Goal: Task Accomplishment & Management: Complete application form

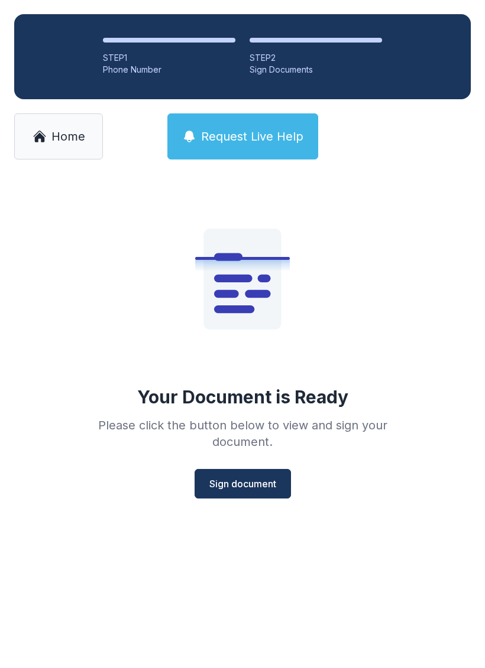
click at [223, 483] on span "Sign document" at bounding box center [242, 484] width 67 height 14
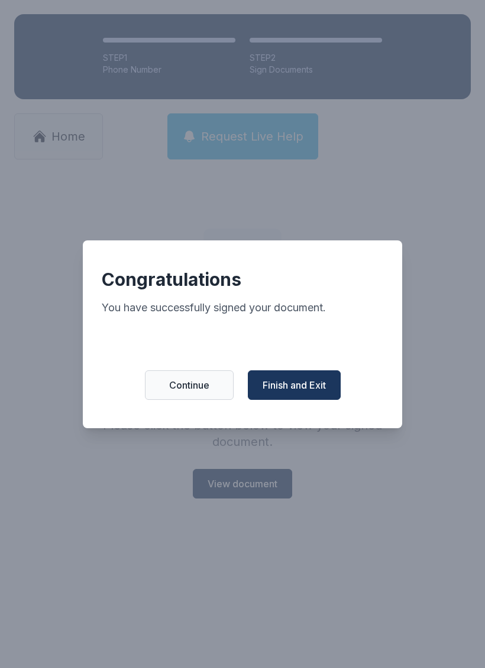
click at [282, 388] on span "Finish and Exit" at bounding box center [293, 385] width 63 height 14
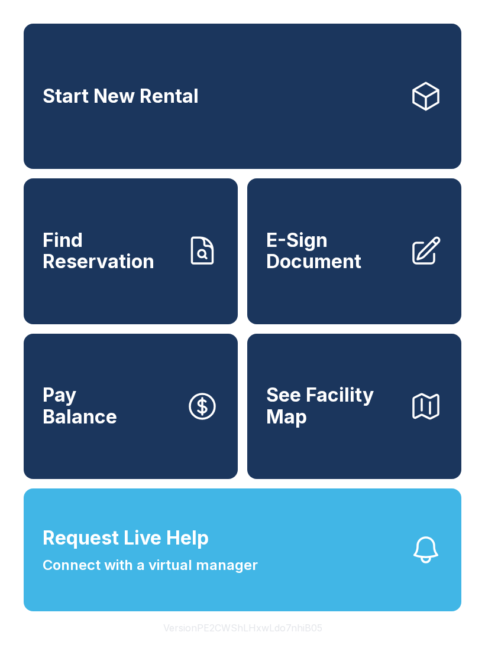
click at [361, 273] on span "E-Sign Document" at bounding box center [333, 251] width 134 height 43
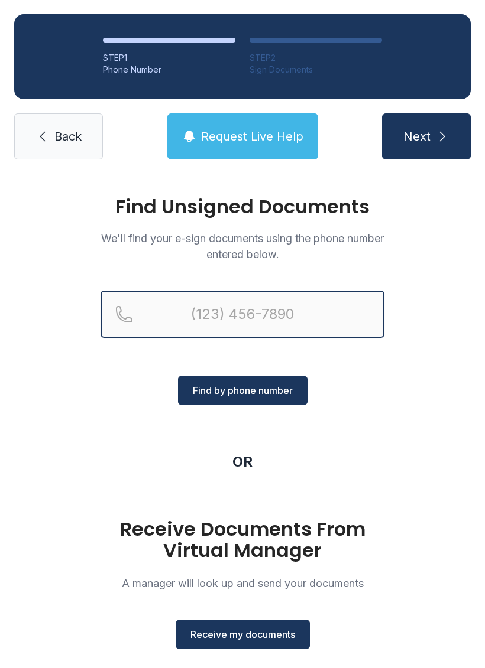
click at [234, 312] on input "Reservation phone number" at bounding box center [242, 314] width 284 height 47
type input "[PHONE_NUMBER]"
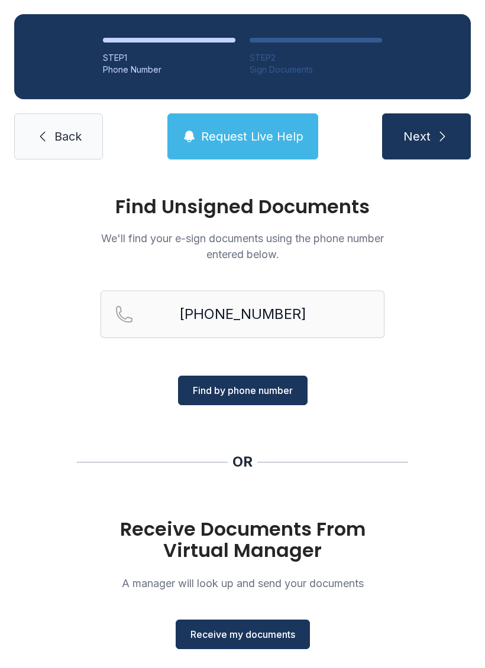
click at [271, 390] on span "Find by phone number" at bounding box center [243, 391] width 100 height 14
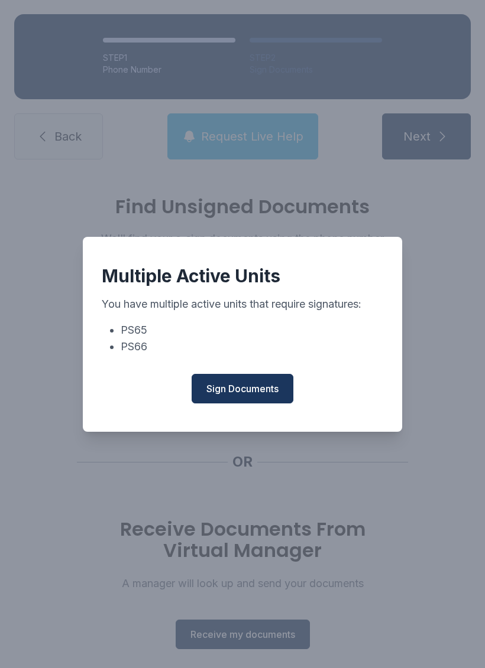
click at [260, 393] on span "Sign Documents" at bounding box center [242, 389] width 72 height 14
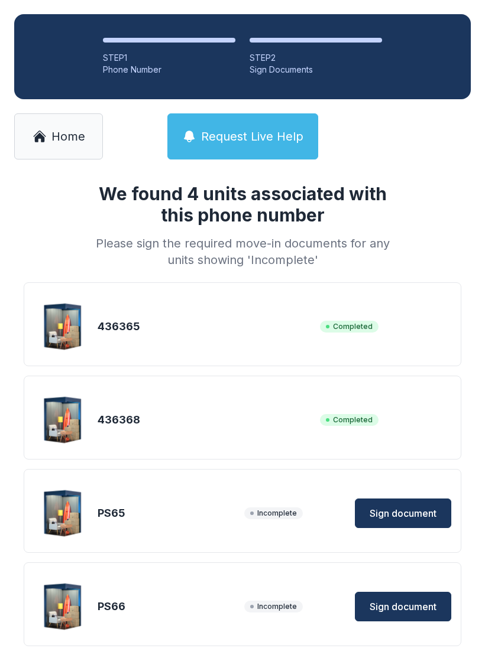
click at [411, 508] on span "Sign document" at bounding box center [402, 513] width 67 height 14
click at [249, 135] on span "Request Live Help" at bounding box center [252, 136] width 102 height 17
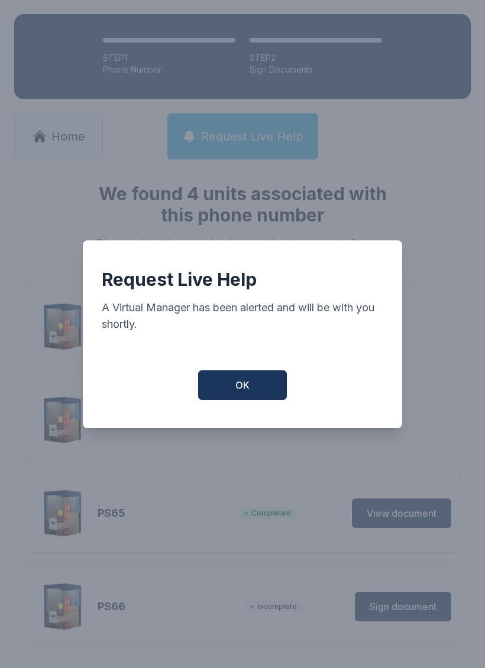
click at [255, 393] on button "OK" at bounding box center [242, 386] width 89 height 30
